Goal: Download file/media

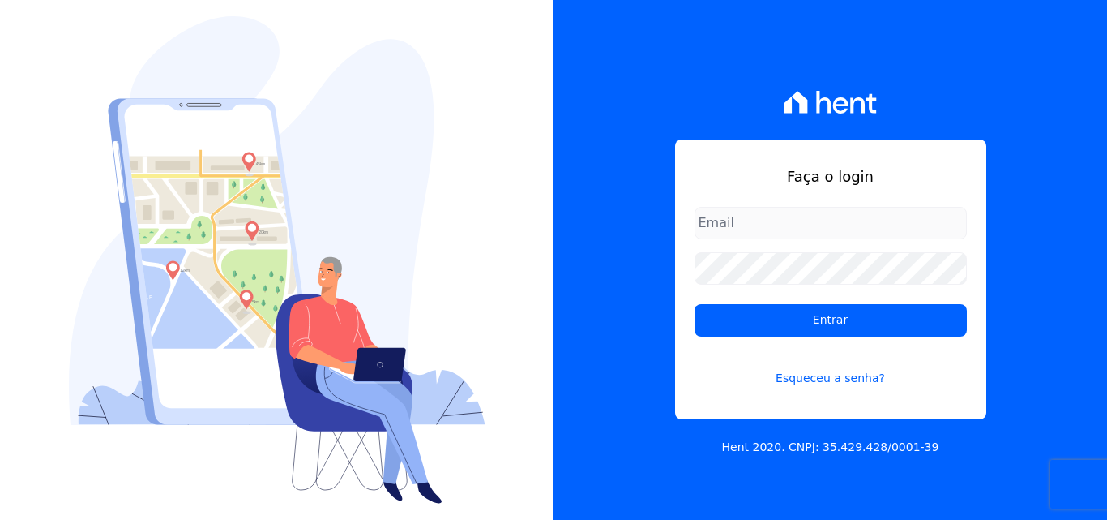
type input "[PERSON_NAME][EMAIL_ADDRESS][PERSON_NAME][DOMAIN_NAME]"
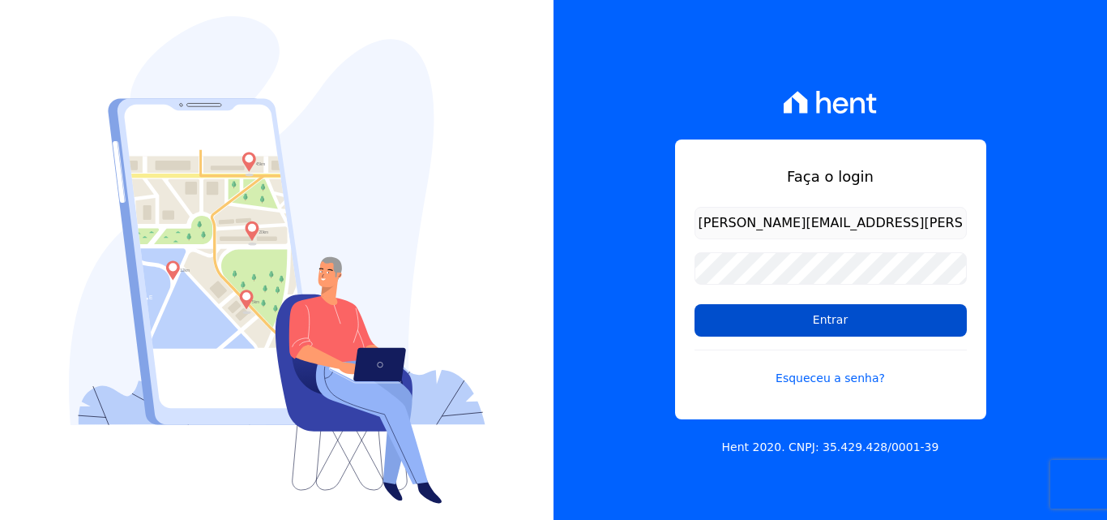
click at [757, 323] on input "Entrar" at bounding box center [831, 320] width 272 height 32
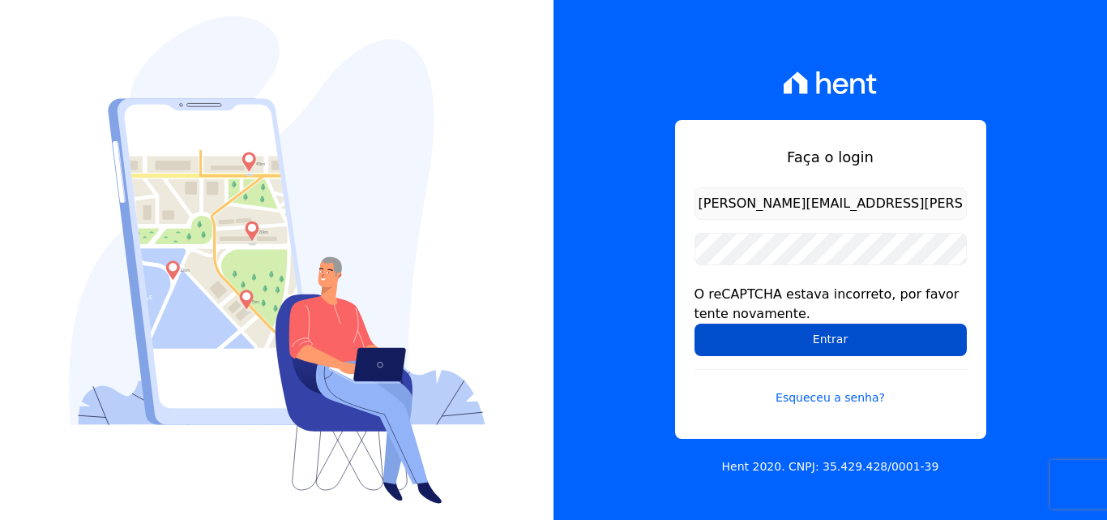
click at [816, 331] on input "Entrar" at bounding box center [831, 339] width 272 height 32
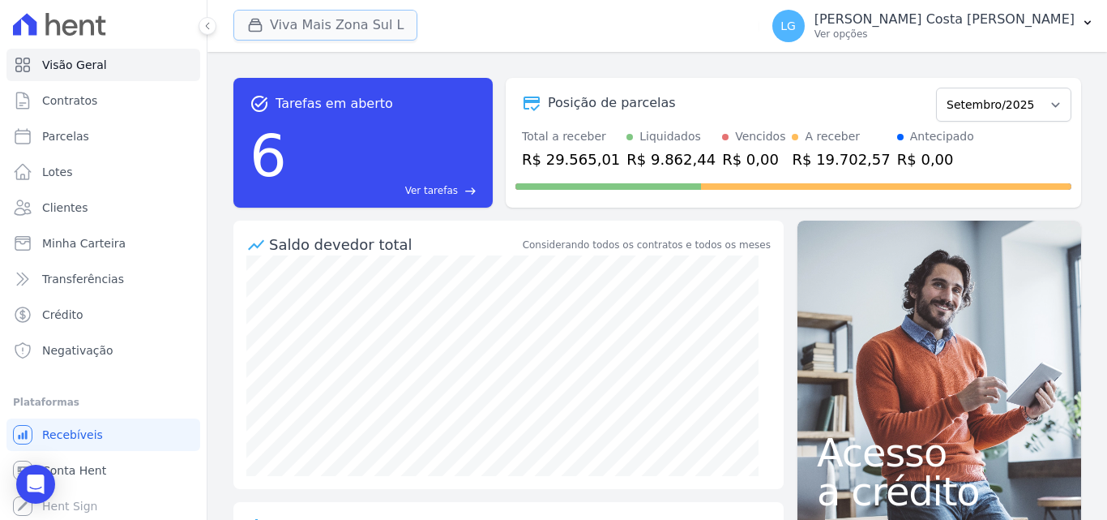
click at [354, 28] on button "Viva Mais Zona Sul L" at bounding box center [325, 25] width 184 height 31
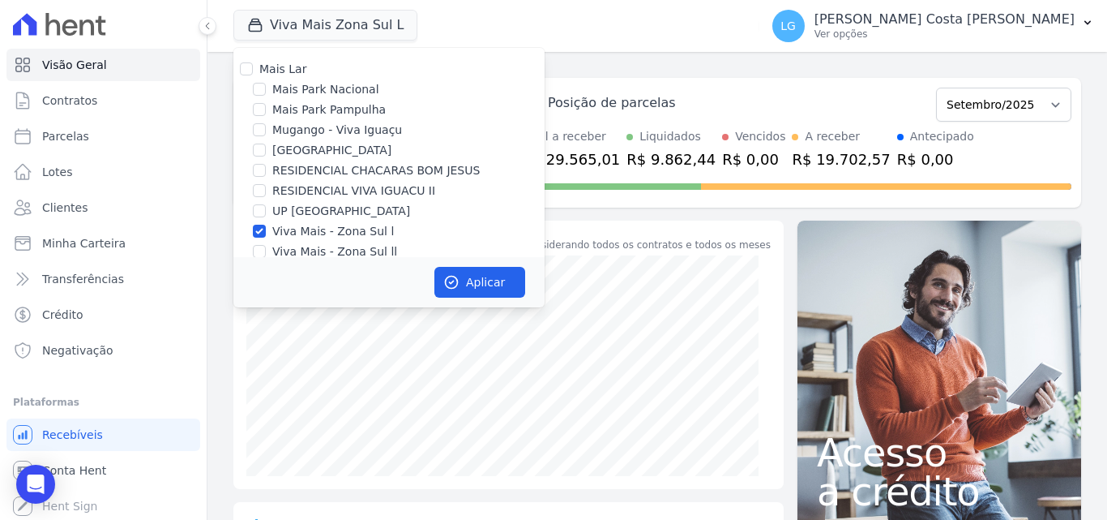
click at [274, 67] on label "Mais Lar" at bounding box center [282, 68] width 47 height 13
click at [253, 67] on input "Mais Lar" at bounding box center [246, 68] width 13 height 13
checkbox input "true"
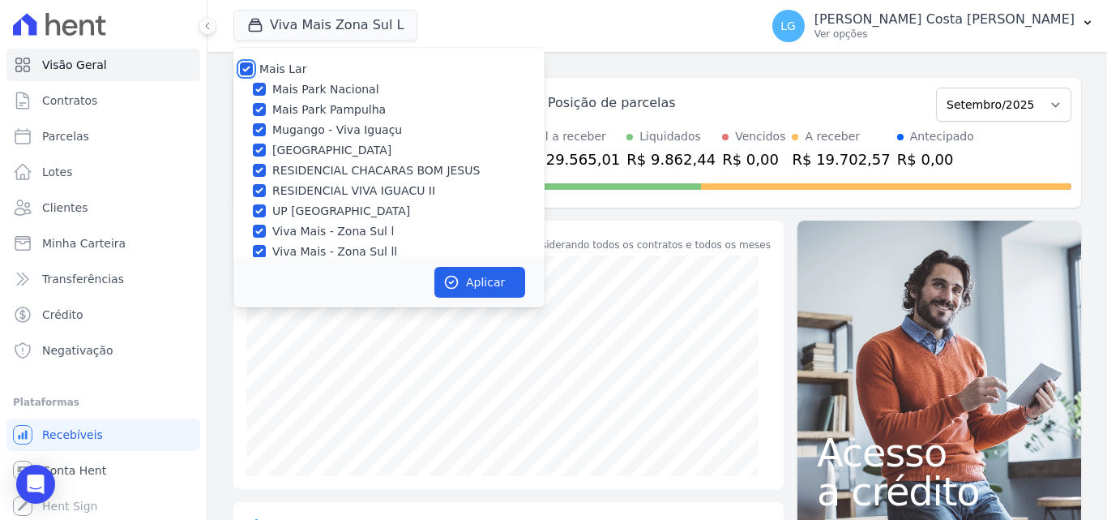
checkbox input "true"
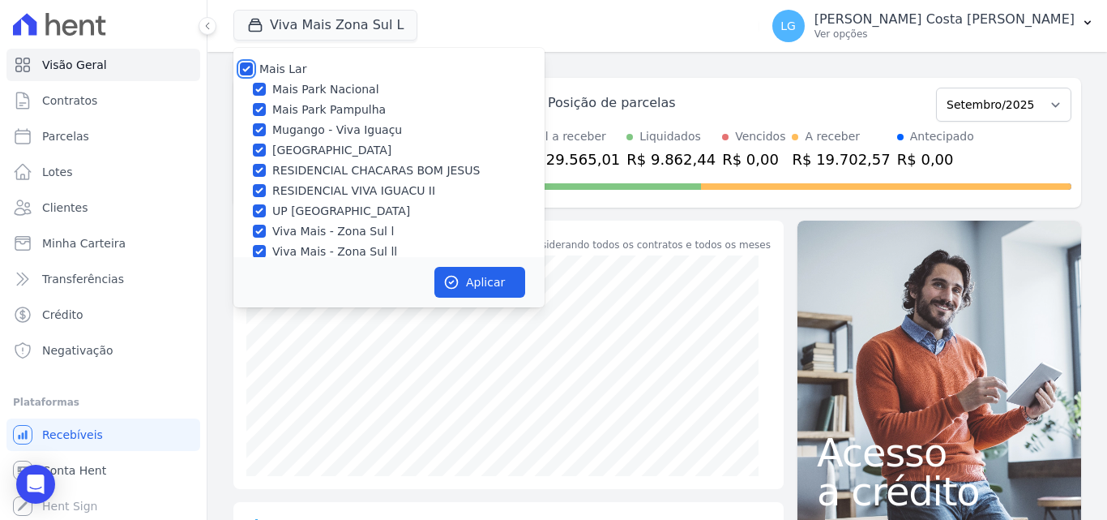
checkbox input "true"
click at [494, 276] on button "Aplicar" at bounding box center [479, 282] width 91 height 31
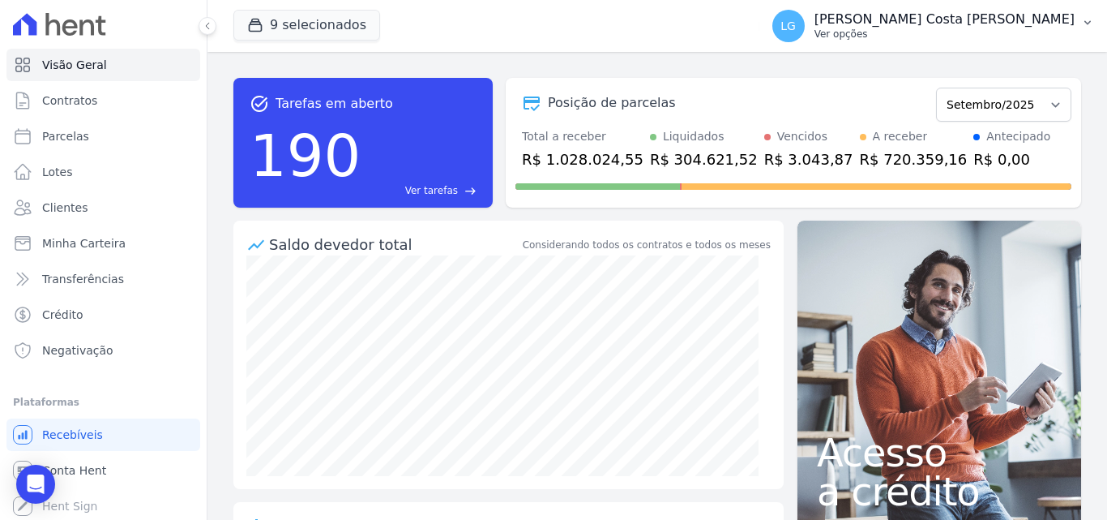
click at [916, 21] on p "[PERSON_NAME] Costa [PERSON_NAME]" at bounding box center [945, 19] width 260 height 16
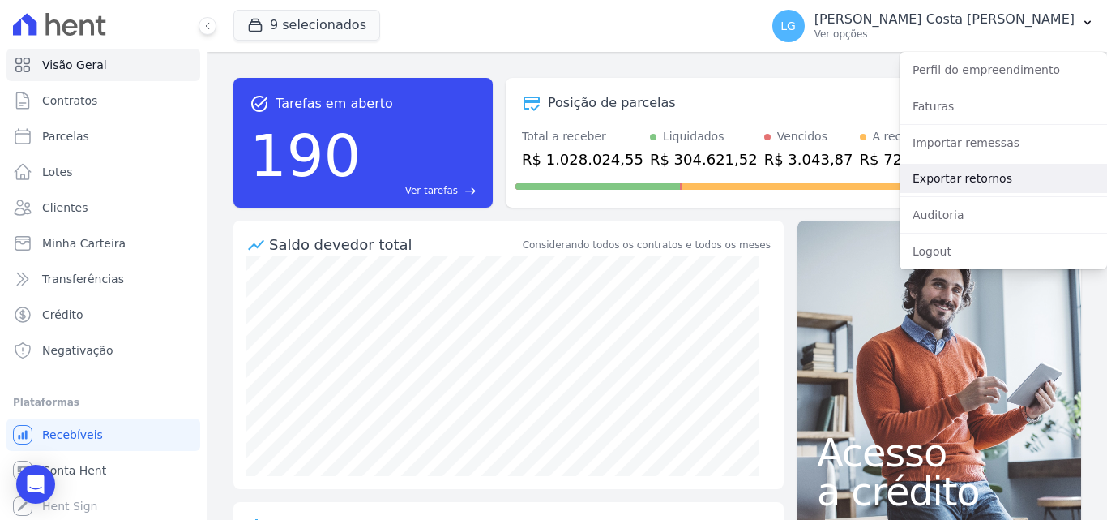
click at [958, 171] on link "Exportar retornos" at bounding box center [1004, 178] width 208 height 29
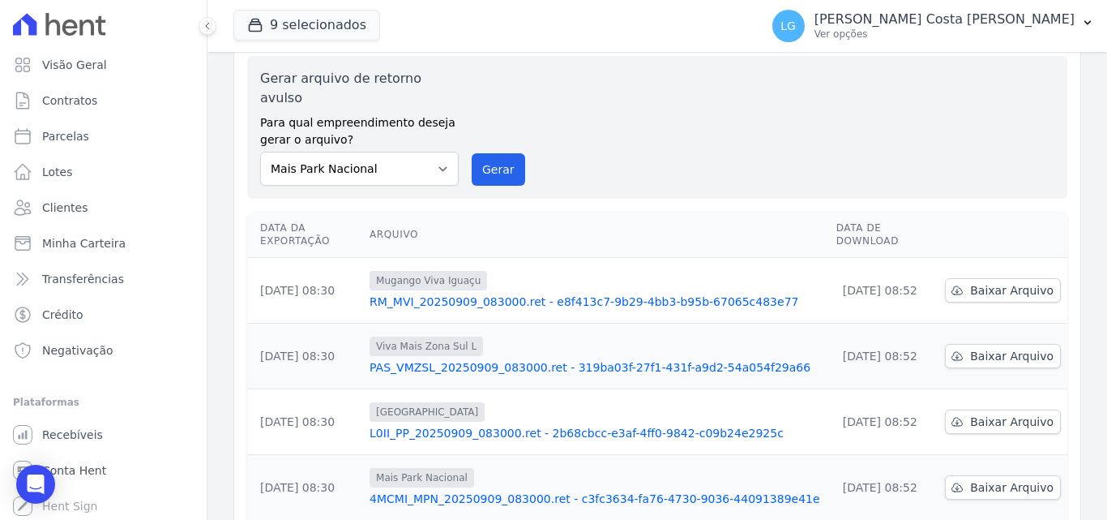
scroll to position [19, 0]
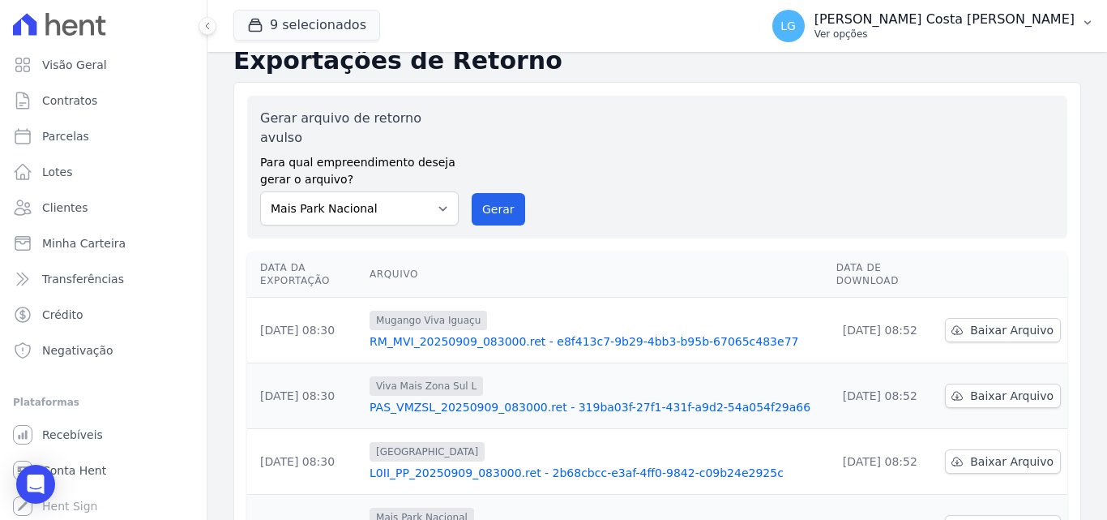
click at [989, 19] on p "[PERSON_NAME] Costa [PERSON_NAME]" at bounding box center [945, 19] width 260 height 16
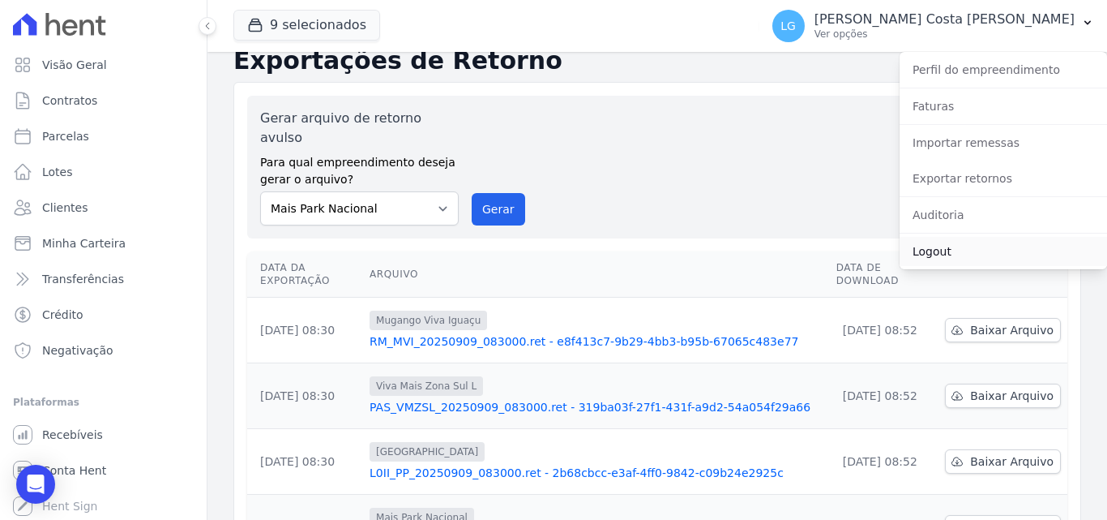
click at [956, 247] on link "Logout" at bounding box center [1004, 251] width 208 height 29
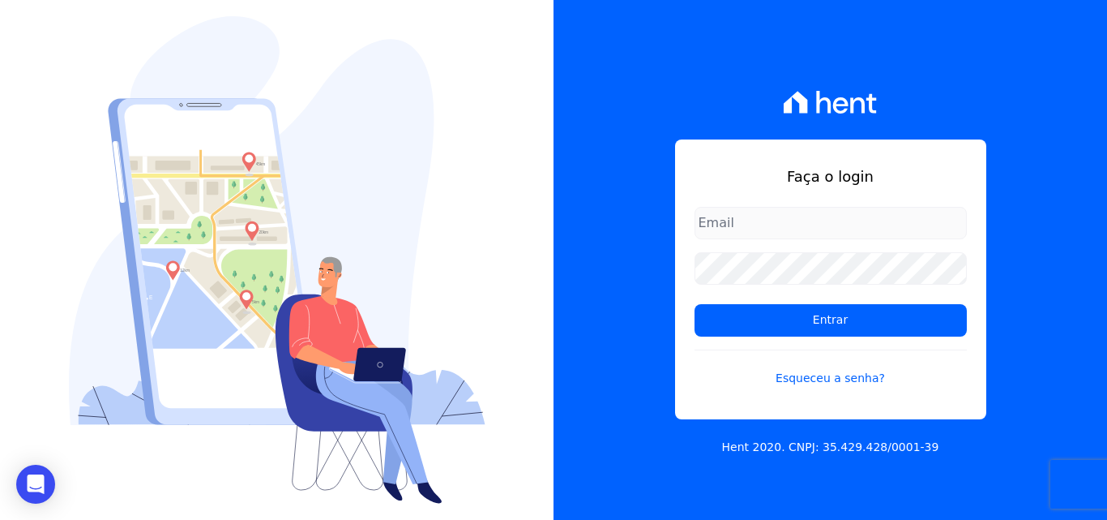
type input "[PERSON_NAME][EMAIL_ADDRESS][PERSON_NAME][DOMAIN_NAME]"
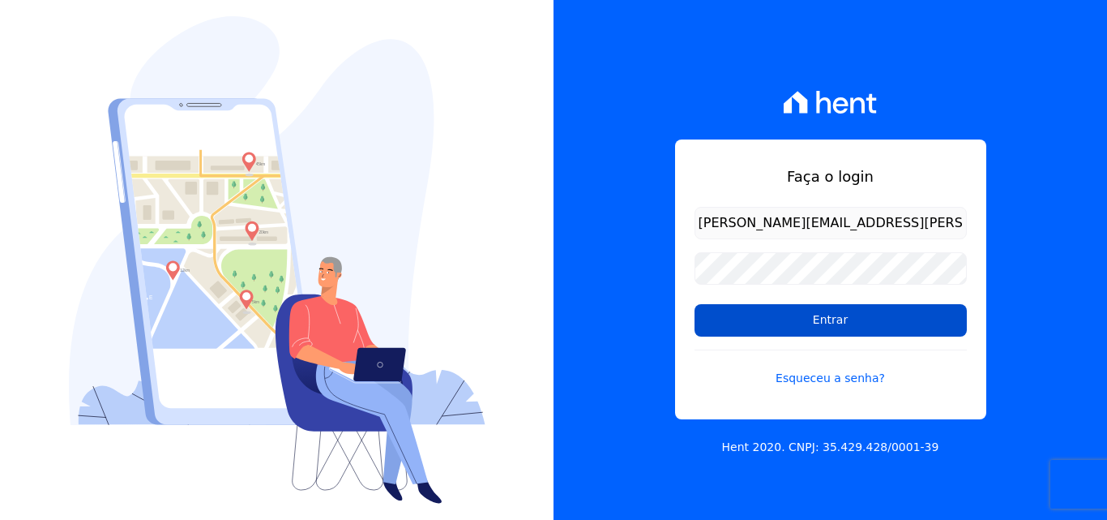
click at [756, 319] on input "Entrar" at bounding box center [831, 320] width 272 height 32
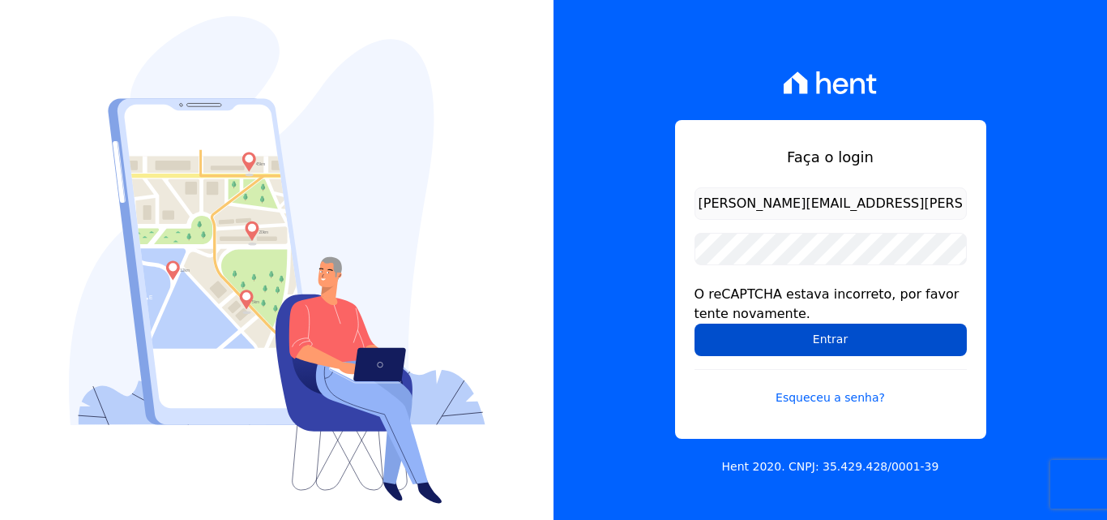
click at [762, 336] on input "Entrar" at bounding box center [831, 339] width 272 height 32
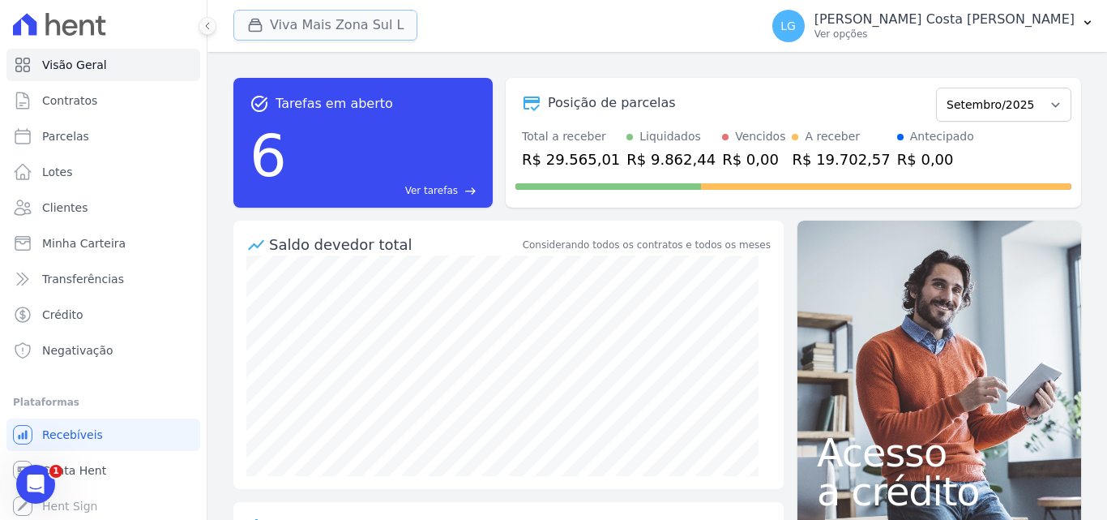
click at [323, 25] on button "Viva Mais Zona Sul L" at bounding box center [325, 25] width 184 height 31
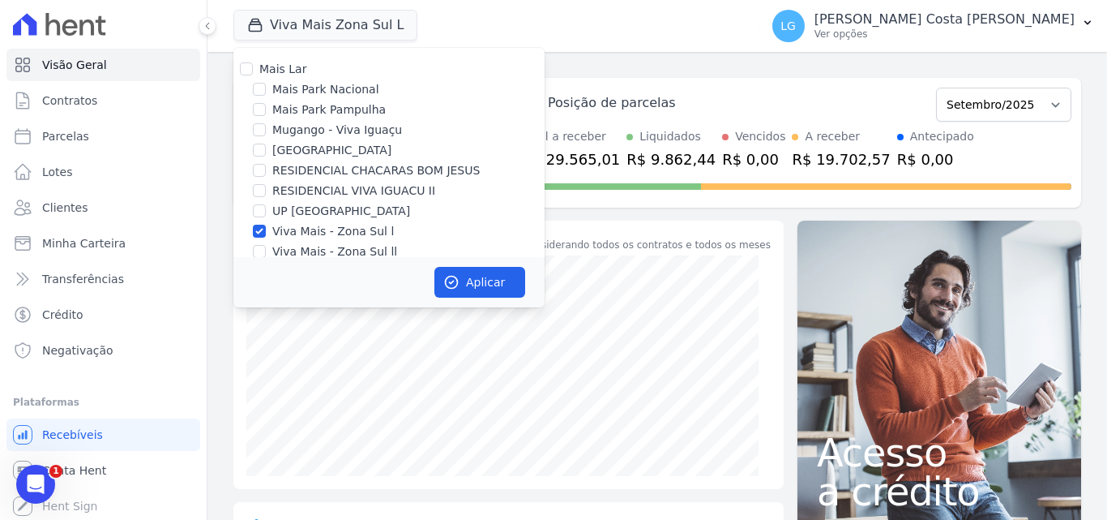
click at [264, 70] on label "Mais Lar" at bounding box center [282, 68] width 47 height 13
click at [253, 70] on input "Mais Lar" at bounding box center [246, 68] width 13 height 13
checkbox input "true"
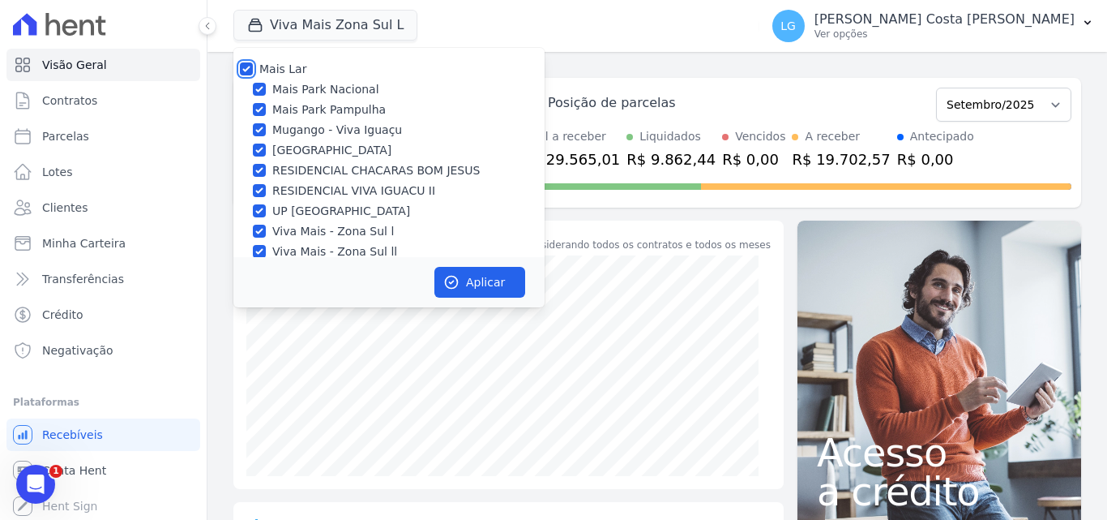
checkbox input "true"
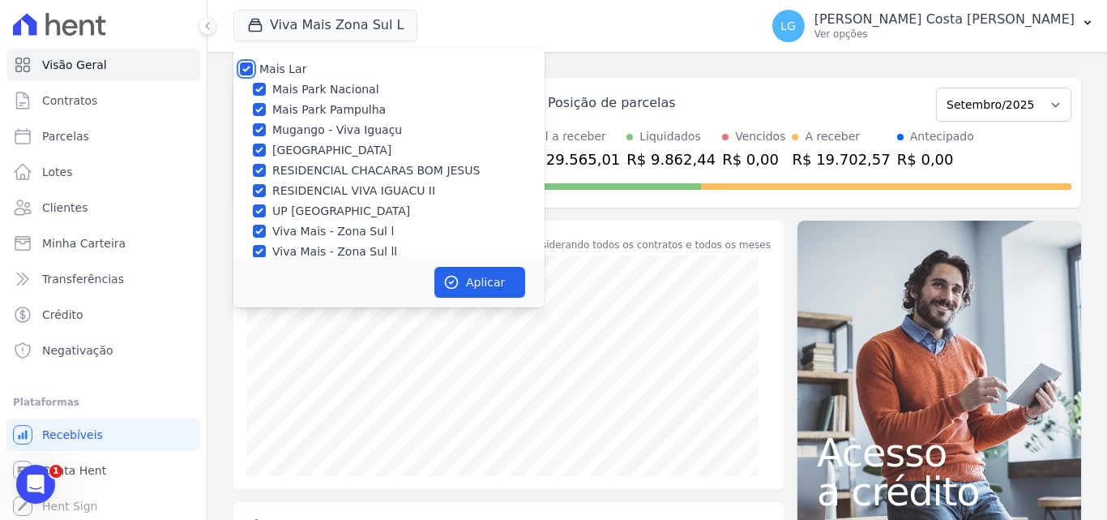
checkbox input "true"
click at [482, 284] on button "Aplicar" at bounding box center [479, 282] width 91 height 31
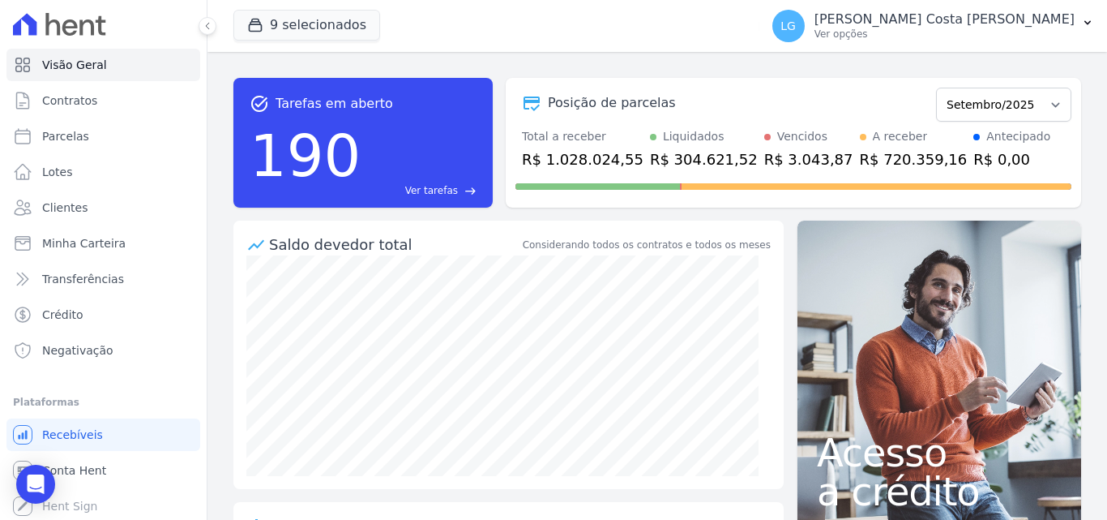
click at [931, 29] on p "Ver opções" at bounding box center [945, 34] width 260 height 13
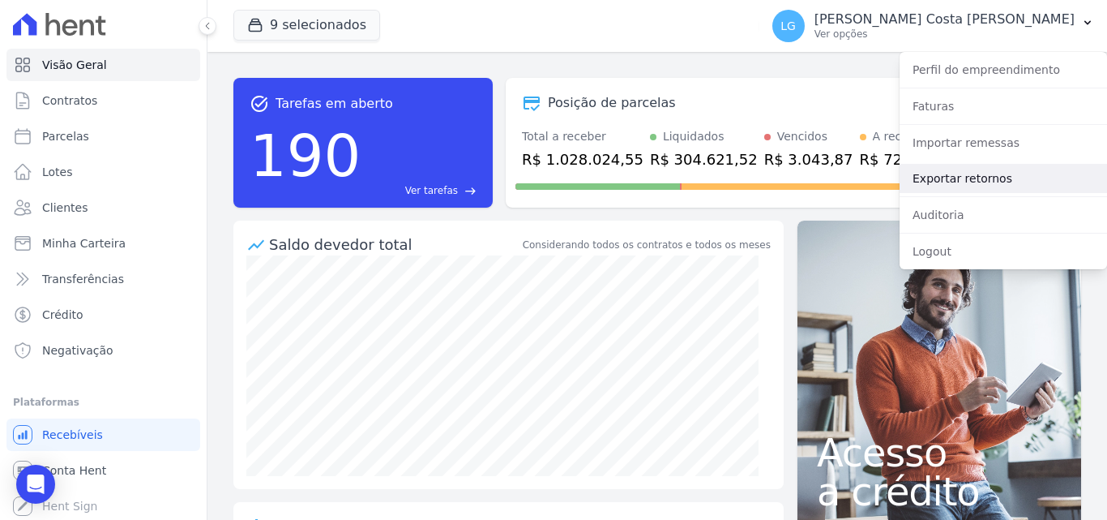
click at [924, 183] on link "Exportar retornos" at bounding box center [1004, 178] width 208 height 29
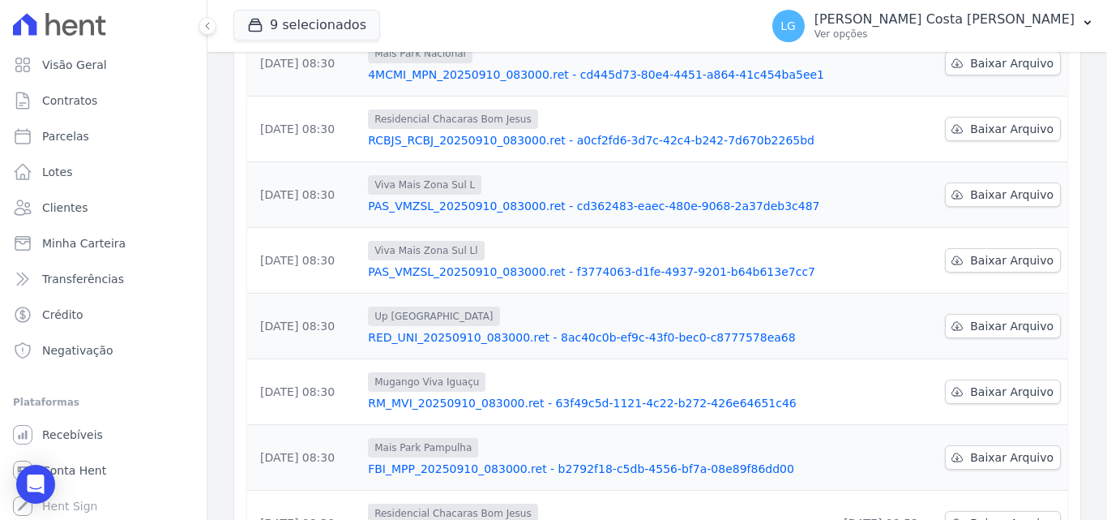
scroll to position [324, 0]
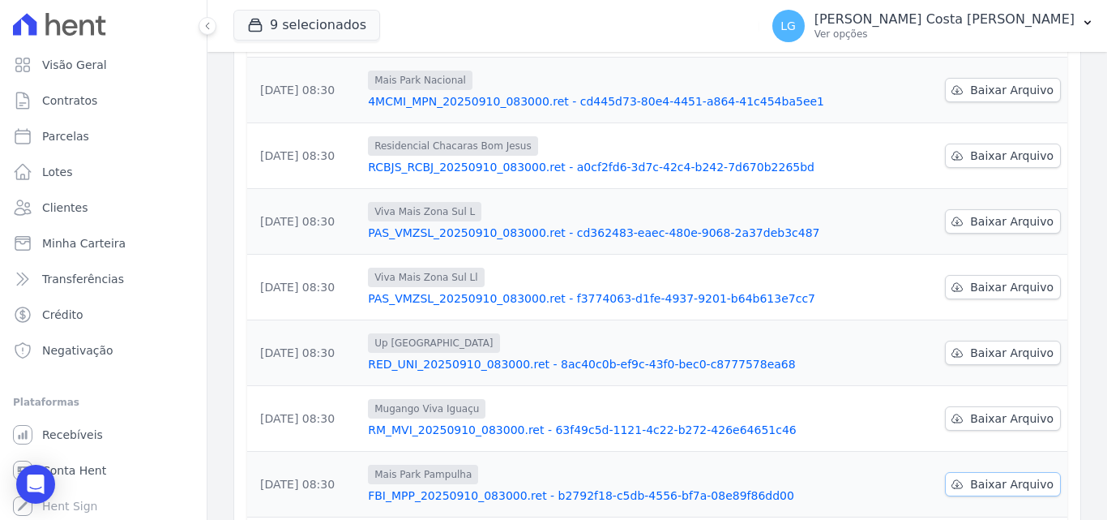
click at [987, 476] on span "Baixar Arquivo" at bounding box center [1011, 484] width 83 height 16
click at [1018, 410] on span "Baixar Arquivo" at bounding box center [1011, 418] width 83 height 16
click at [1077, 347] on div "Data da Exportação [GEOGRAPHIC_DATA] Data de Download [DATE] 08:30 [GEOGRAPHIC_…" at bounding box center [657, 297] width 872 height 716
click at [1040, 345] on span "Baixar Arquivo" at bounding box center [1011, 353] width 83 height 16
click at [1012, 279] on span "Baixar Arquivo" at bounding box center [1011, 287] width 83 height 16
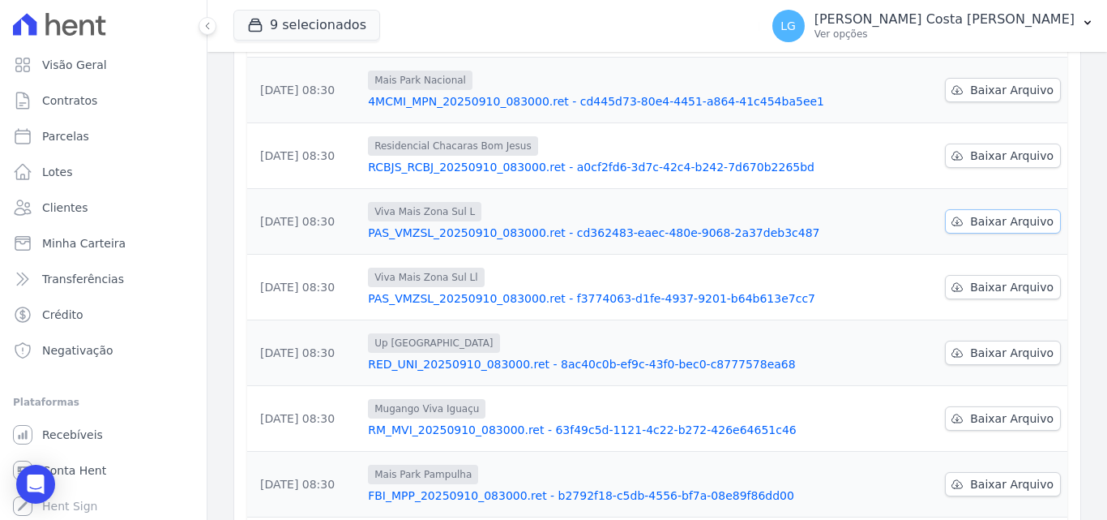
click at [1001, 213] on span "Baixar Arquivo" at bounding box center [1011, 221] width 83 height 16
click at [995, 148] on span "Baixar Arquivo" at bounding box center [1011, 156] width 83 height 16
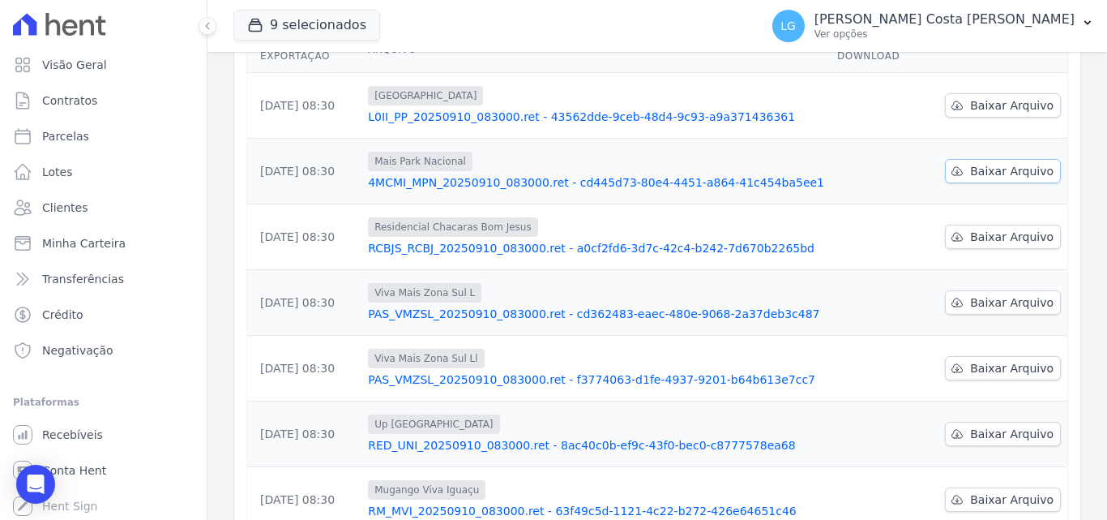
click at [998, 163] on span "Baixar Arquivo" at bounding box center [1011, 171] width 83 height 16
click at [996, 97] on span "Baixar Arquivo" at bounding box center [1011, 105] width 83 height 16
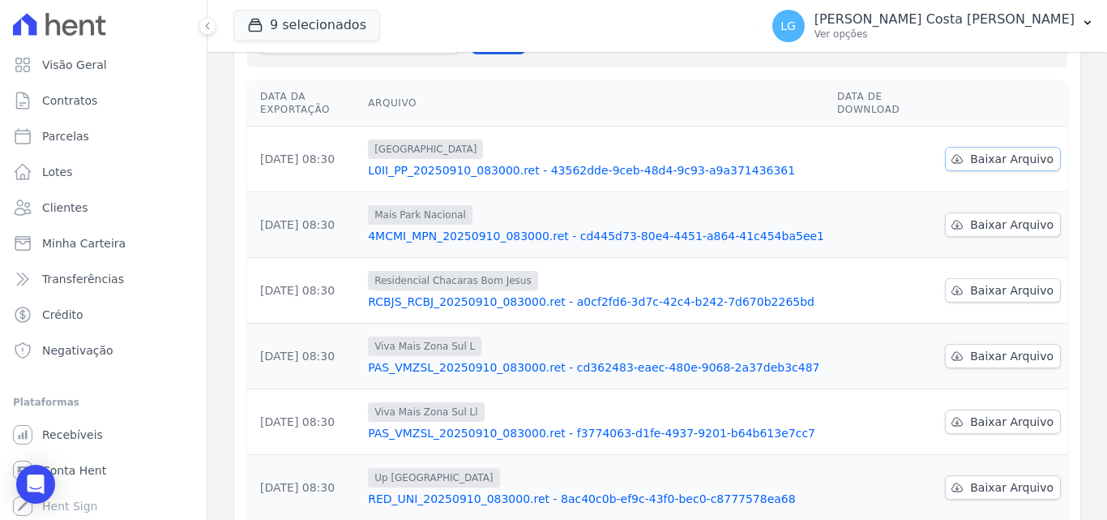
scroll to position [162, 0]
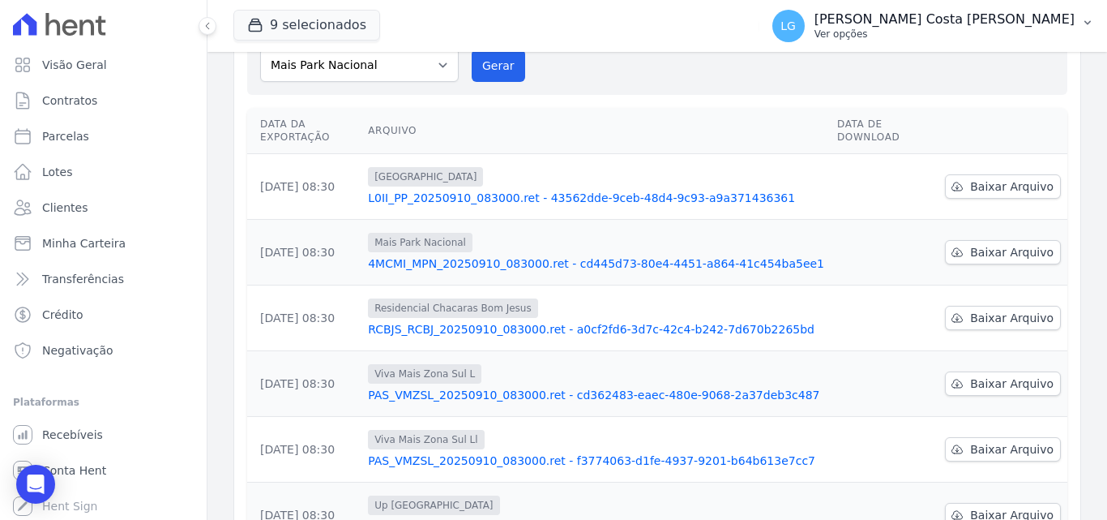
click at [975, 10] on div "[PERSON_NAME] [PERSON_NAME] [PERSON_NAME] Ver opções" at bounding box center [924, 26] width 302 height 32
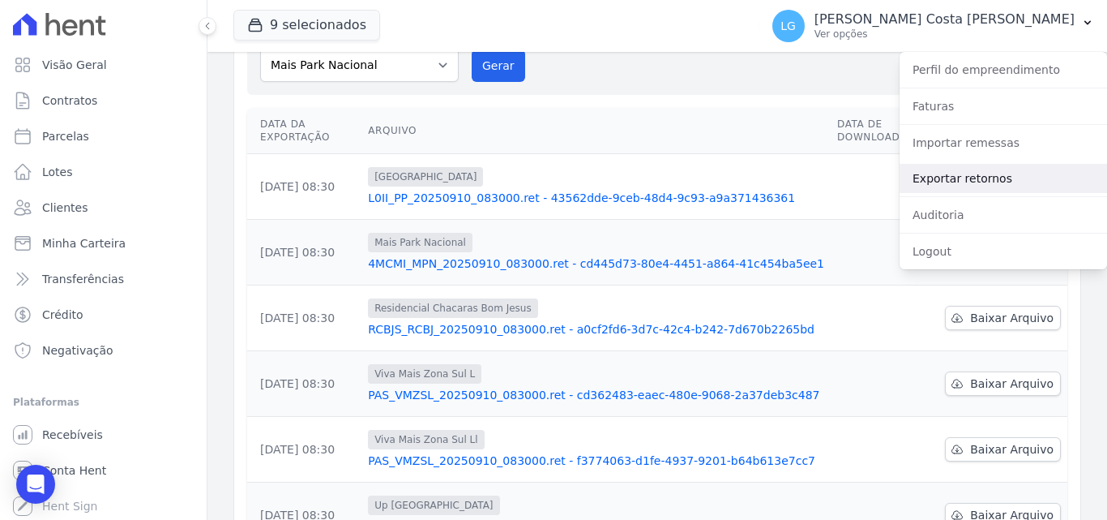
click at [995, 182] on link "Exportar retornos" at bounding box center [1004, 178] width 208 height 29
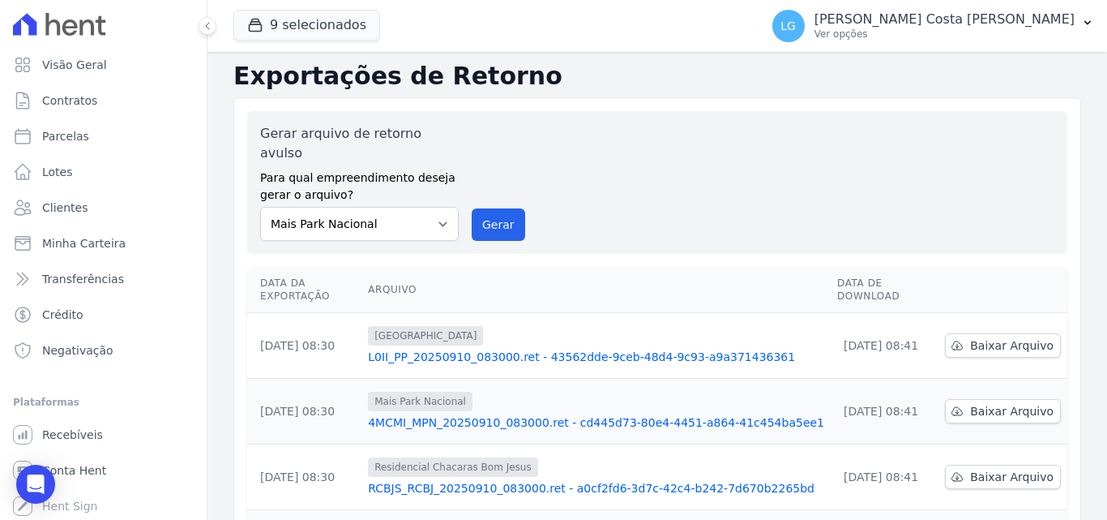
scroll to position [0, 0]
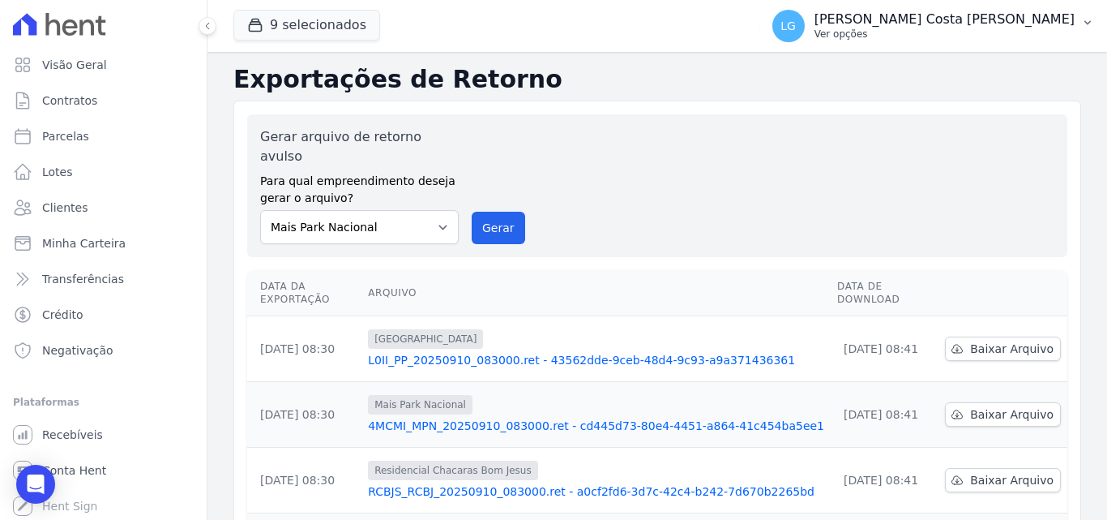
click at [1030, 26] on p "[PERSON_NAME] Costa [PERSON_NAME]" at bounding box center [945, 19] width 260 height 16
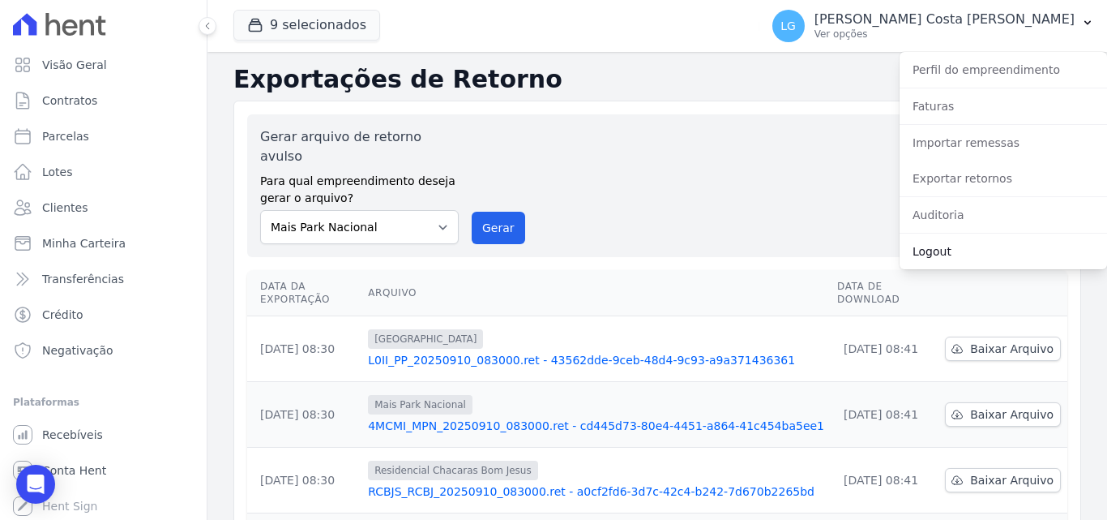
click at [973, 252] on link "Logout" at bounding box center [1004, 251] width 208 height 29
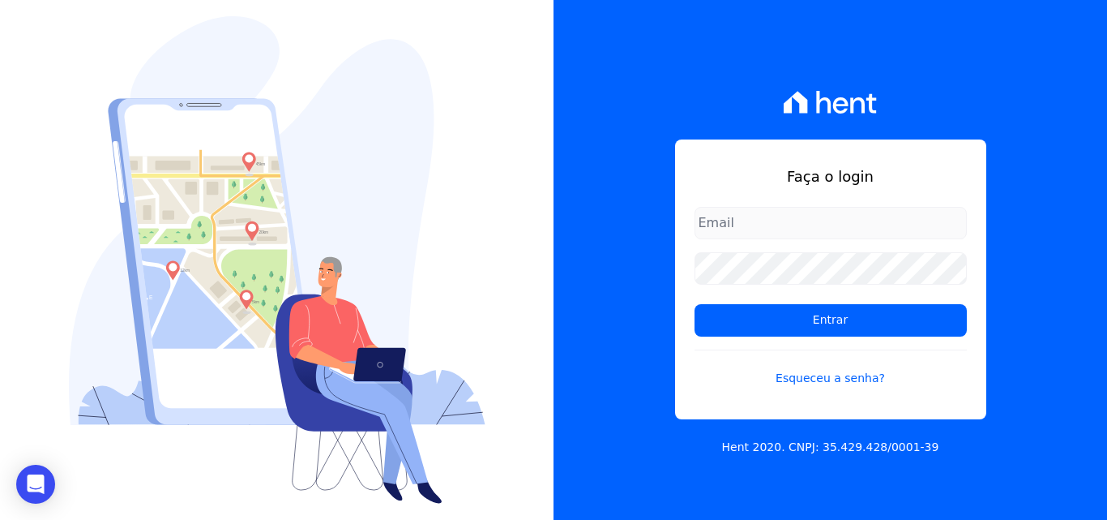
type input "[PERSON_NAME][EMAIL_ADDRESS][PERSON_NAME][DOMAIN_NAME]"
